Goal: Information Seeking & Learning: Learn about a topic

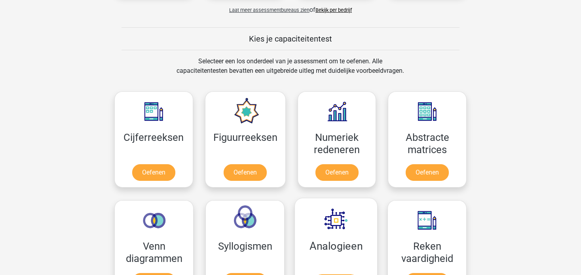
scroll to position [266, 0]
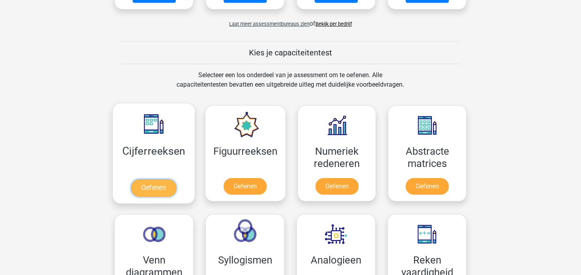
click at [158, 180] on link "Oefenen" at bounding box center [153, 187] width 45 height 17
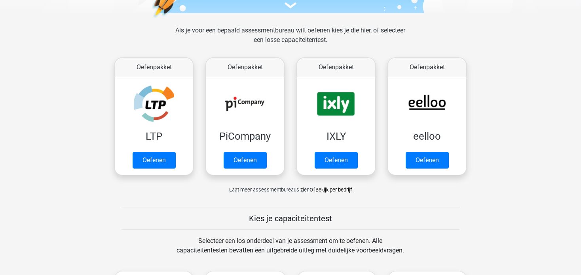
scroll to position [0, 0]
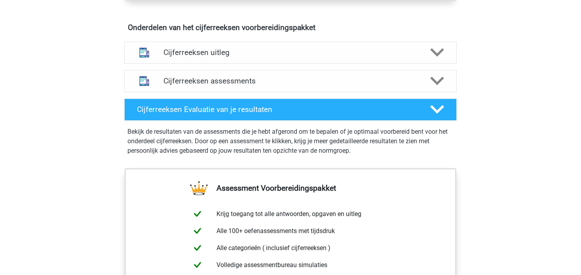
scroll to position [475, 0]
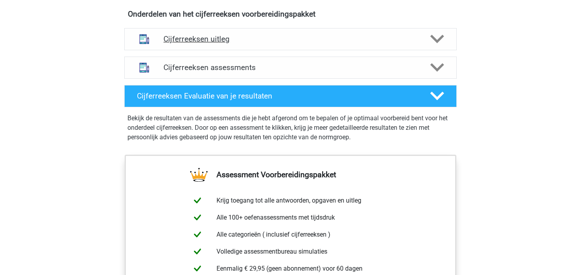
click at [239, 44] on h4 "Cijferreeksen uitleg" at bounding box center [290, 38] width 254 height 9
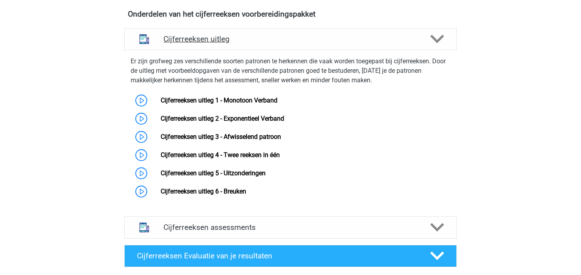
click at [241, 44] on h4 "Cijferreeksen uitleg" at bounding box center [290, 38] width 254 height 9
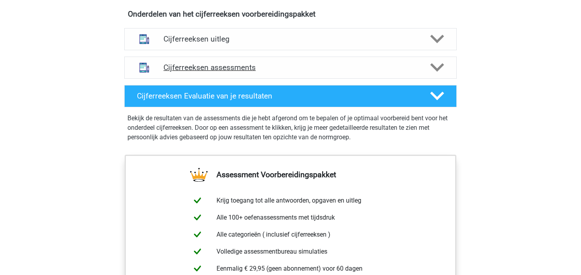
click at [227, 72] on h4 "Cijferreeksen assessments" at bounding box center [290, 67] width 254 height 9
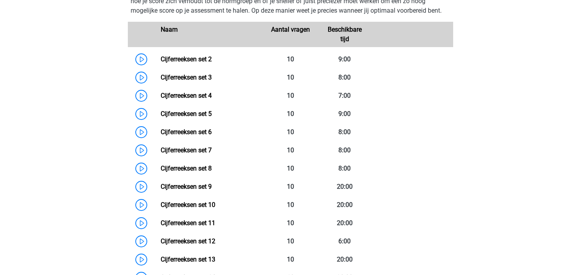
scroll to position [593, 0]
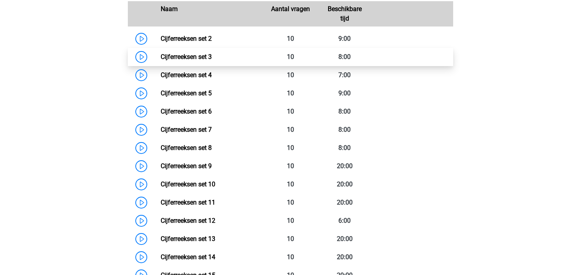
click at [161, 61] on link "Cijferreeksen set 3" at bounding box center [186, 57] width 51 height 8
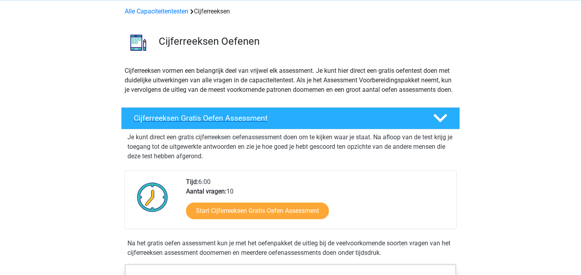
scroll to position [0, 0]
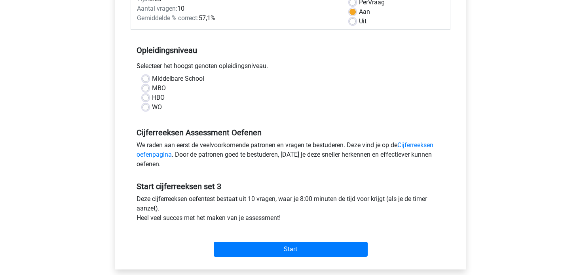
scroll to position [119, 0]
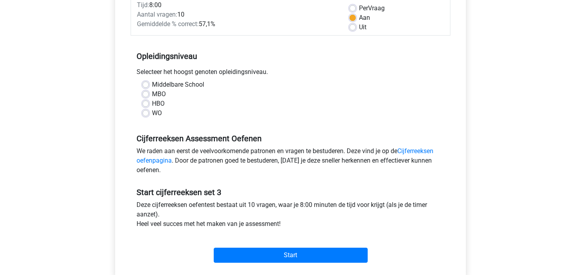
click at [152, 112] on label "WO" at bounding box center [157, 112] width 10 height 9
click at [146, 112] on input "WO" at bounding box center [145, 112] width 6 height 8
radio input "true"
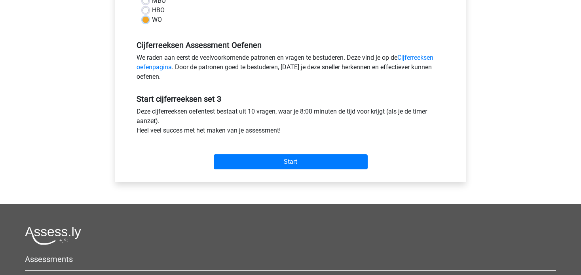
scroll to position [237, 0]
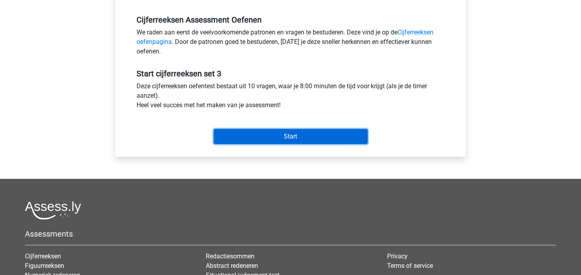
click at [293, 135] on input "Start" at bounding box center [291, 136] width 154 height 15
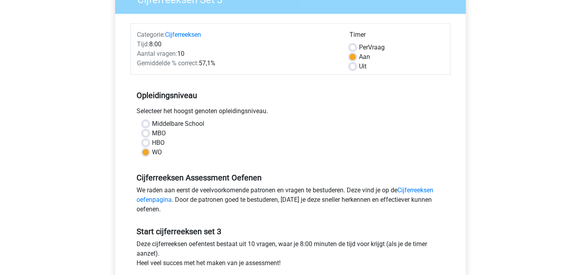
scroll to position [0, 0]
